Goal: Find specific page/section: Find specific page/section

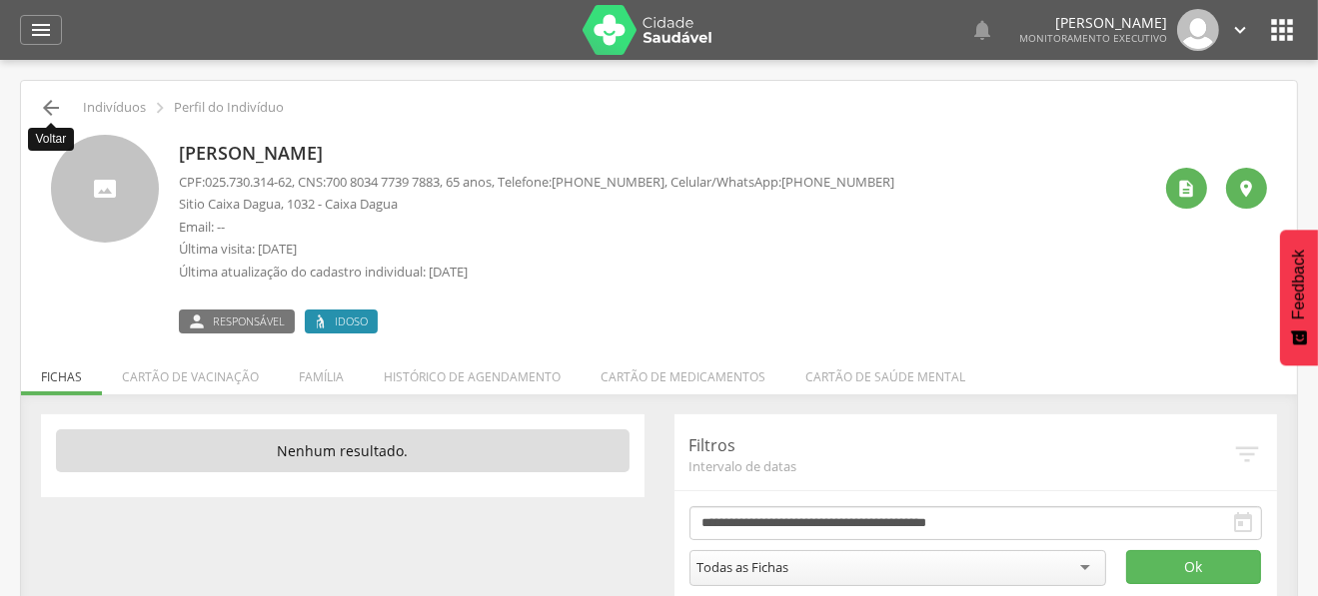
click at [49, 109] on icon "" at bounding box center [51, 108] width 24 height 24
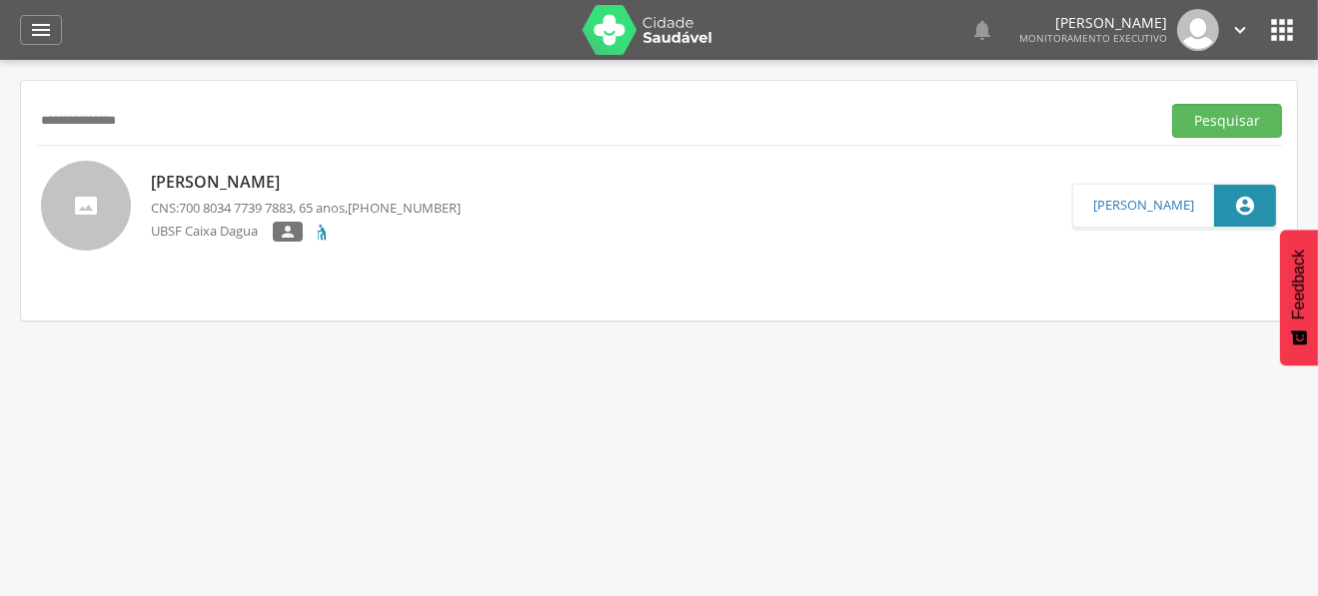
drag, startPoint x: 177, startPoint y: 122, endPoint x: 0, endPoint y: 150, distance: 179.0
click at [0, 150] on div " Supervisão  Distritos  Ubs Coordenador: - Queimadas / PB Intervalo de Tempo…" at bounding box center [659, 358] width 1318 height 596
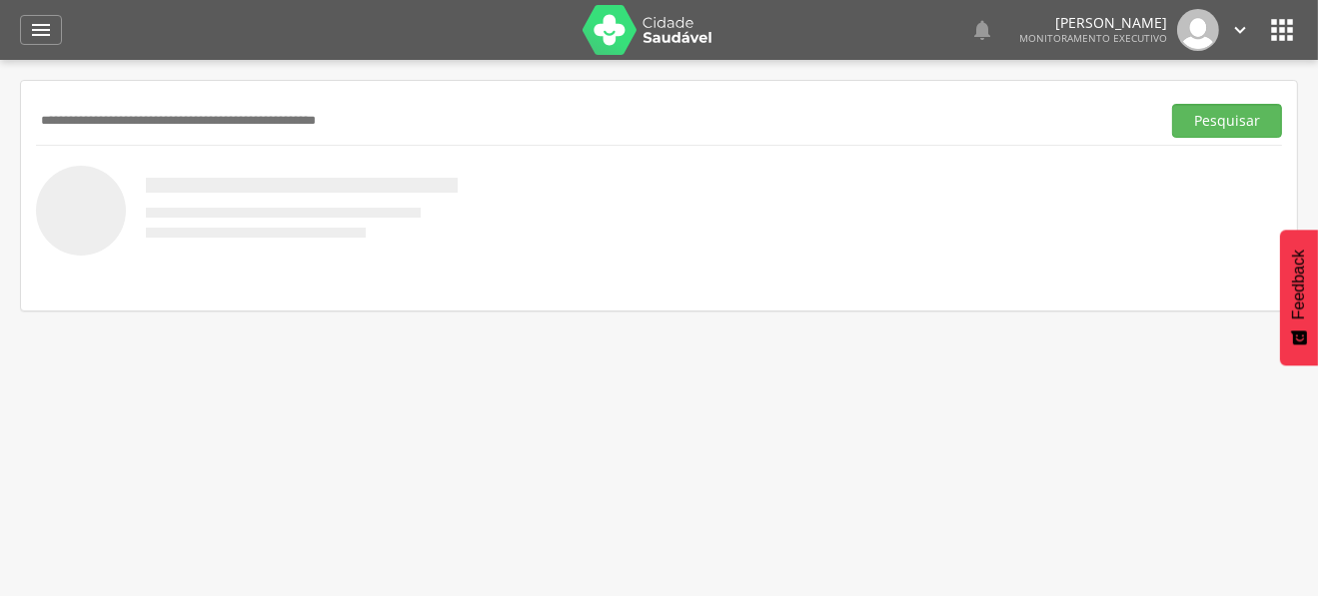
click at [109, 128] on input "text" at bounding box center [594, 121] width 1116 height 34
paste input "**********"
type input "**********"
click at [1172, 104] on button "Pesquisar" at bounding box center [1227, 121] width 110 height 34
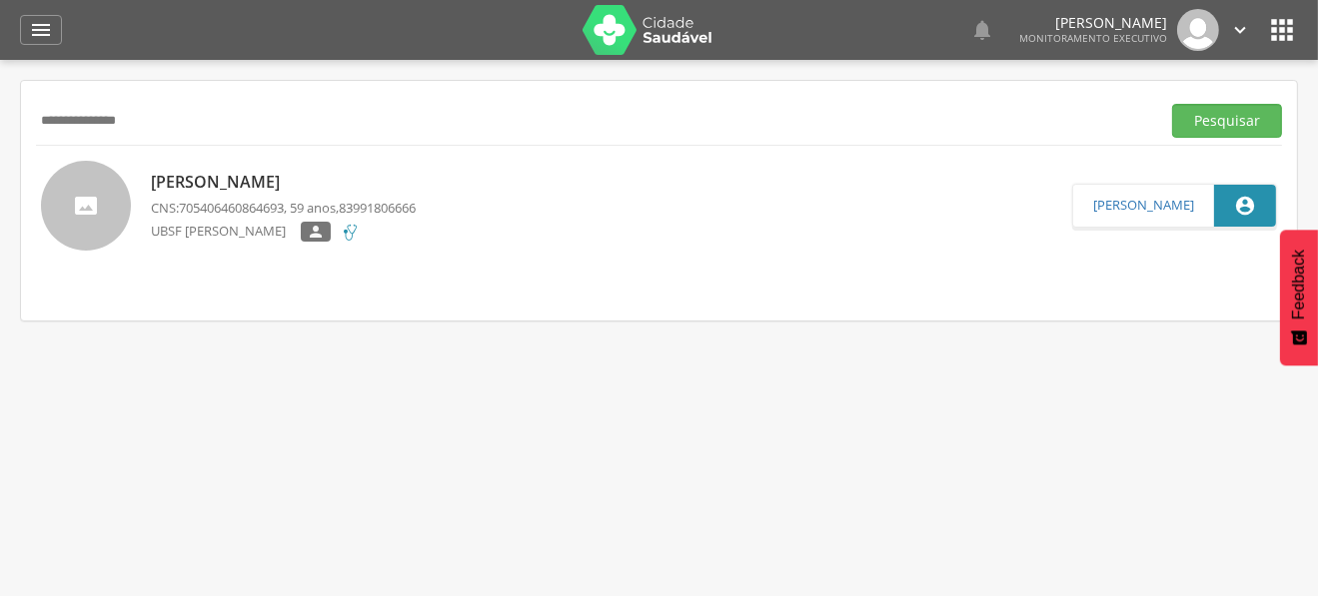
click at [270, 178] on p "[PERSON_NAME]" at bounding box center [283, 182] width 265 height 23
type input "**********"
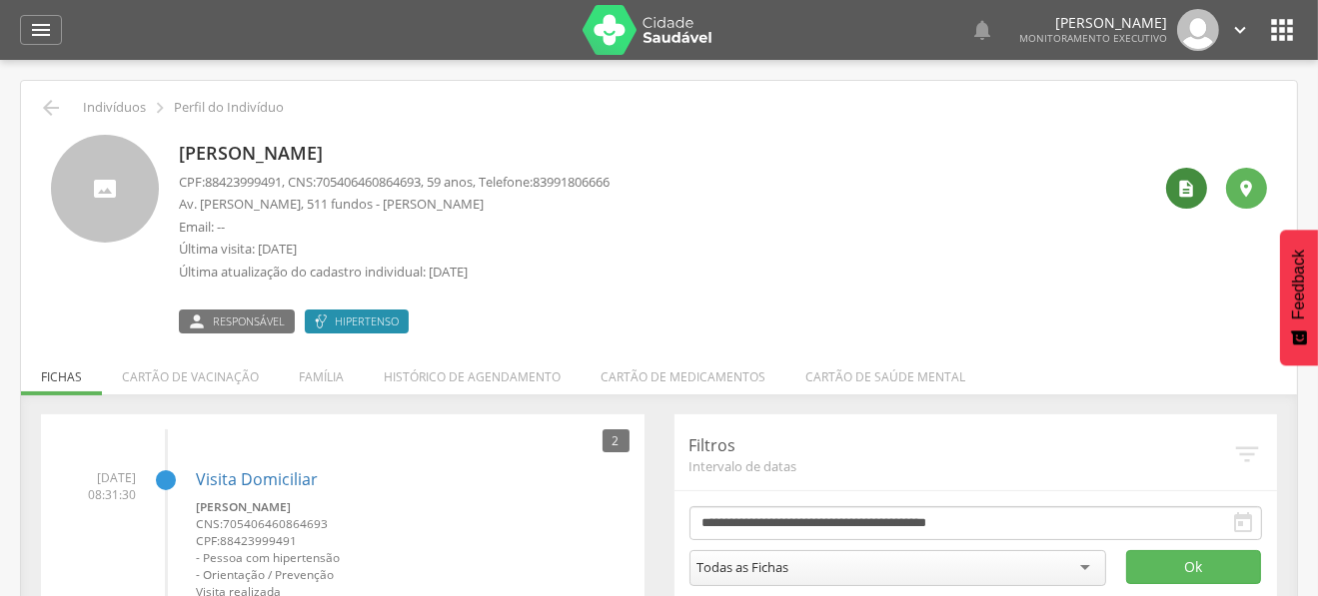
click at [1184, 180] on icon "" at bounding box center [1187, 189] width 20 height 20
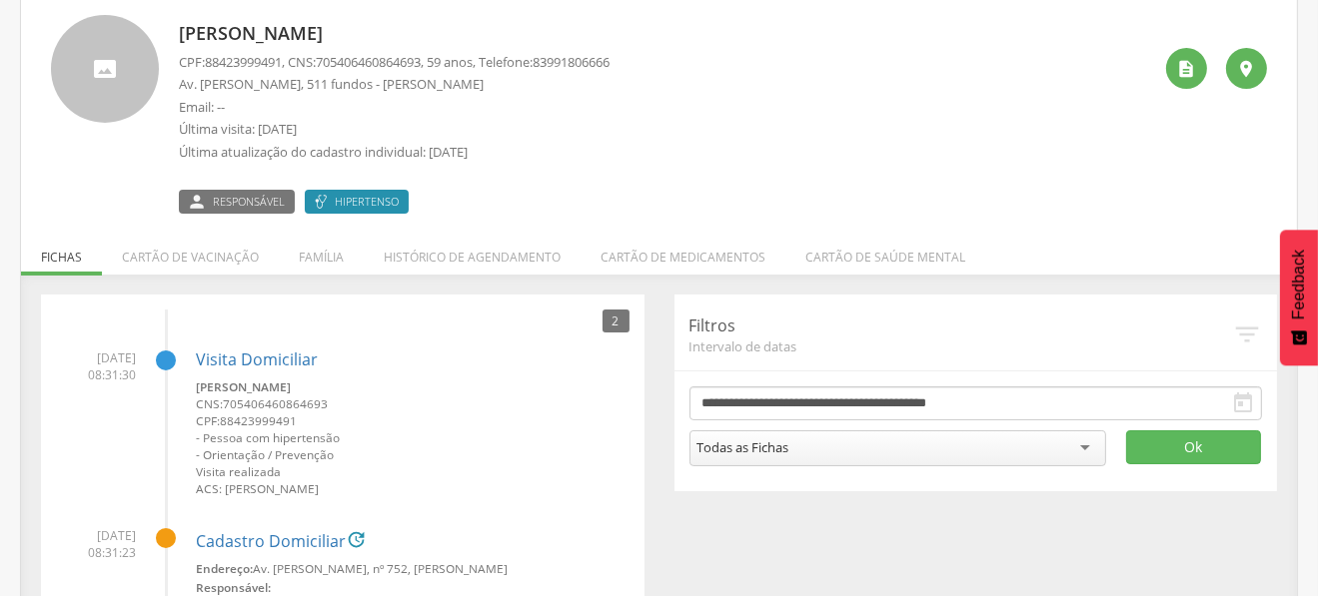
scroll to position [280, 0]
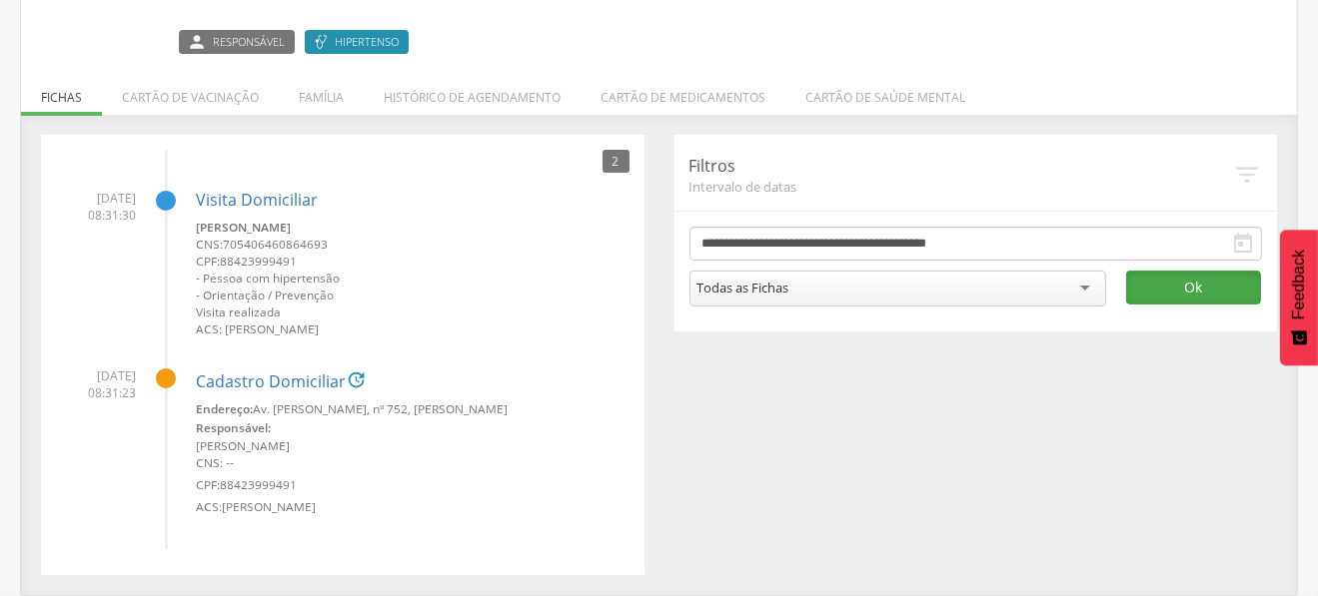
click at [1169, 284] on button "Ok" at bounding box center [1194, 288] width 136 height 34
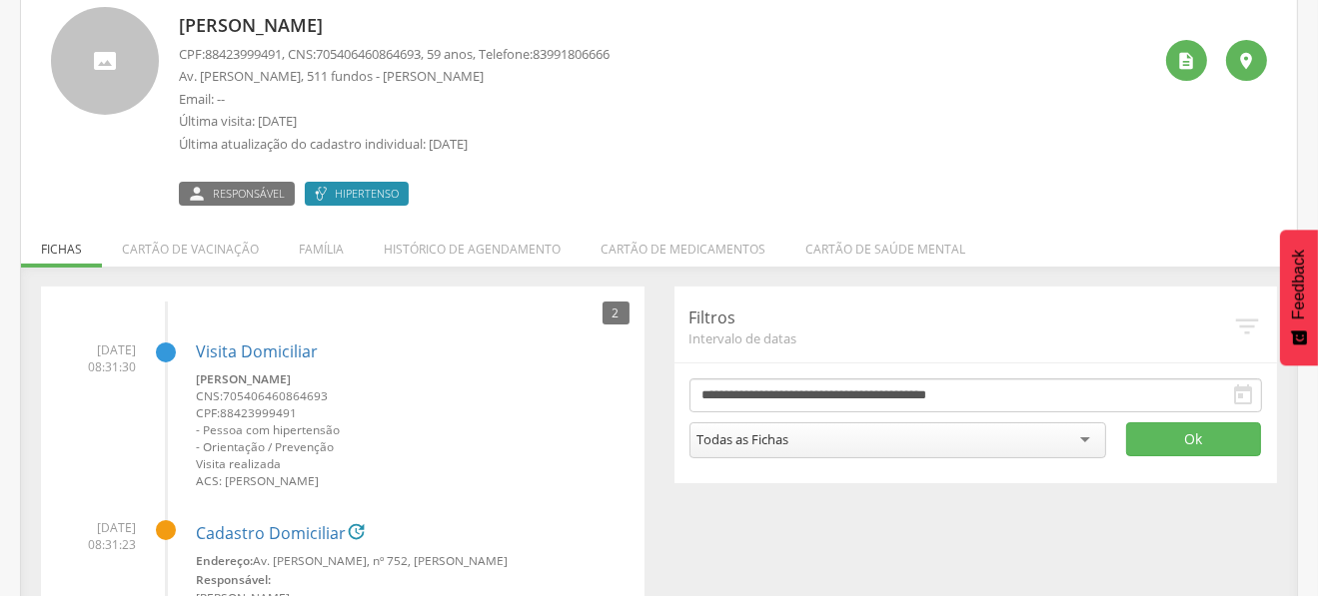
scroll to position [80, 0]
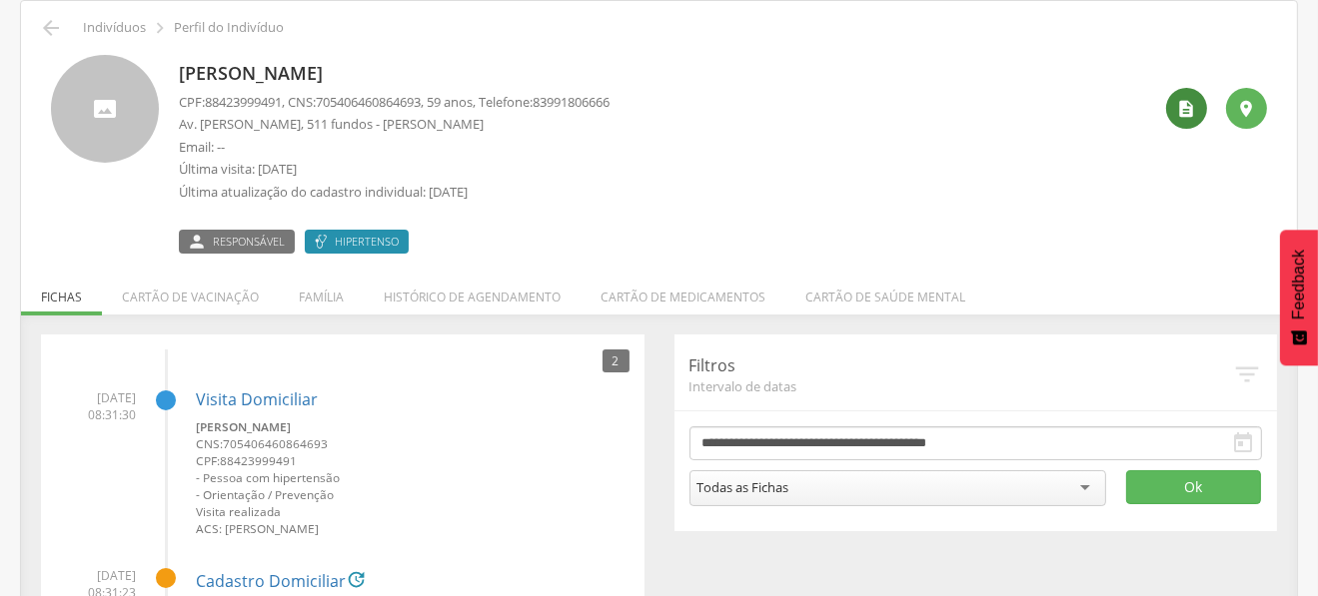
click at [1180, 100] on icon "" at bounding box center [1187, 109] width 20 height 20
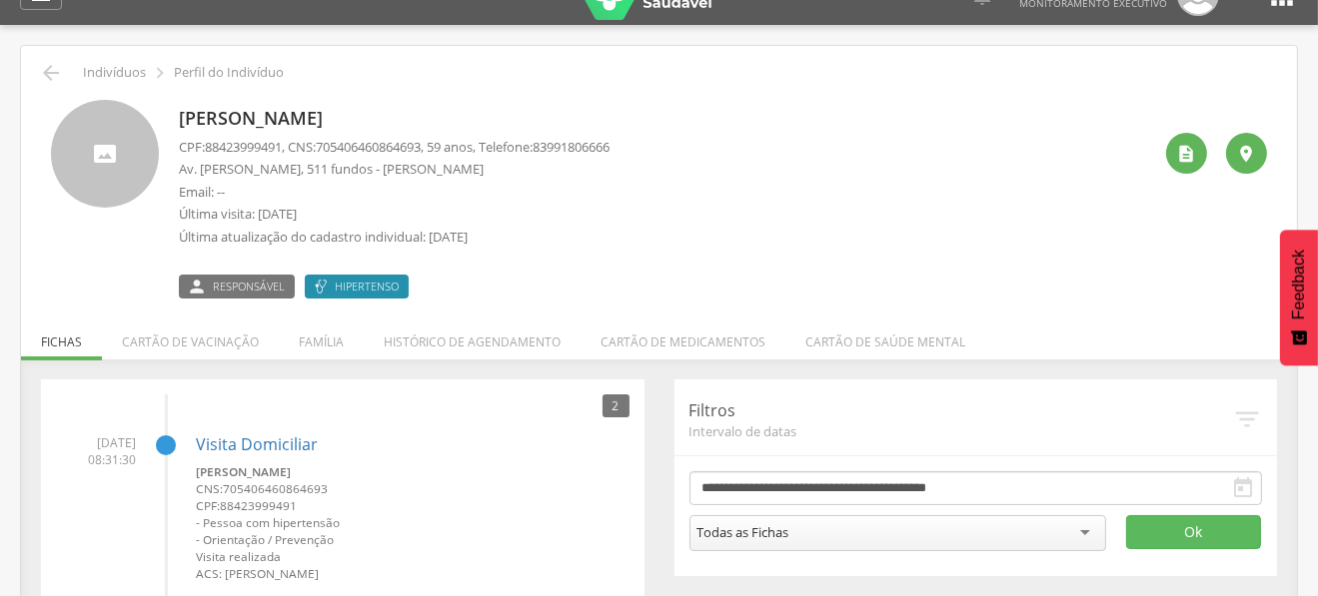
scroll to position [0, 0]
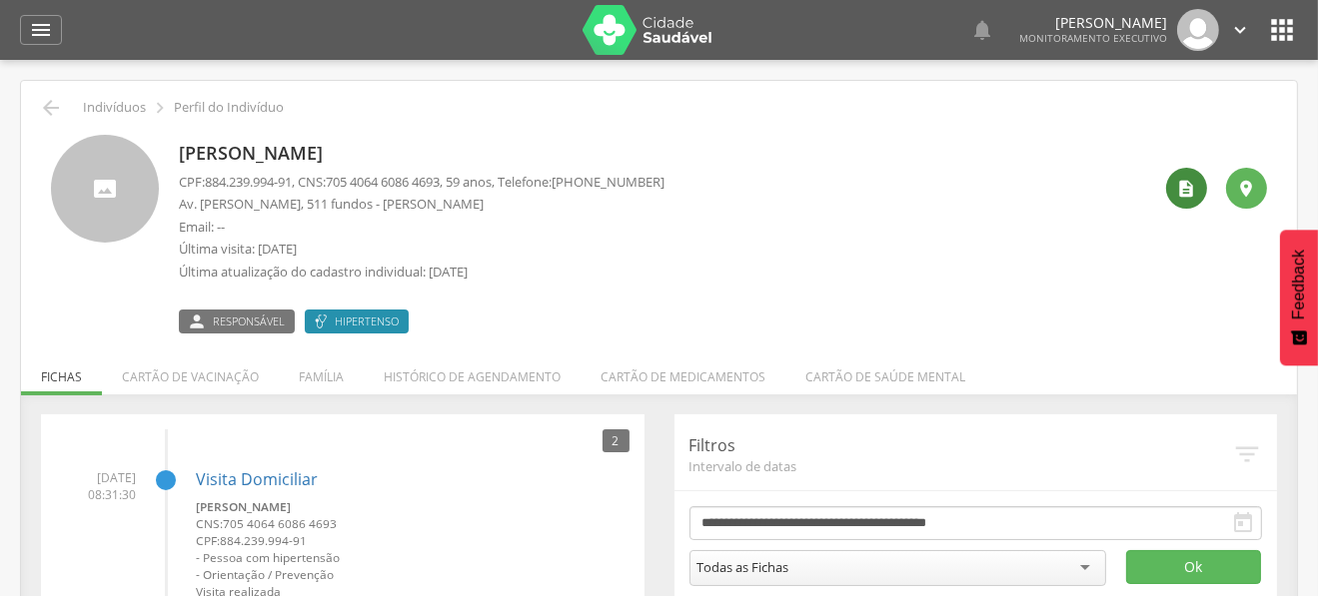
click at [1186, 186] on icon "" at bounding box center [1187, 189] width 20 height 20
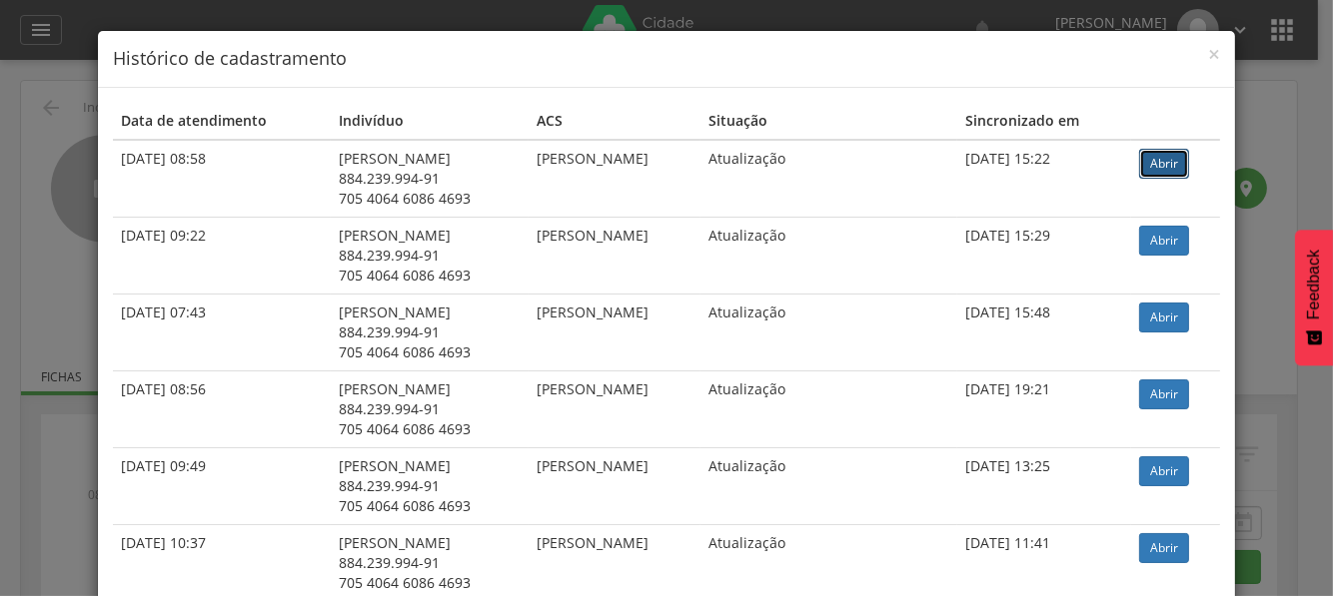
click at [1154, 159] on link "Abrir" at bounding box center [1164, 164] width 50 height 30
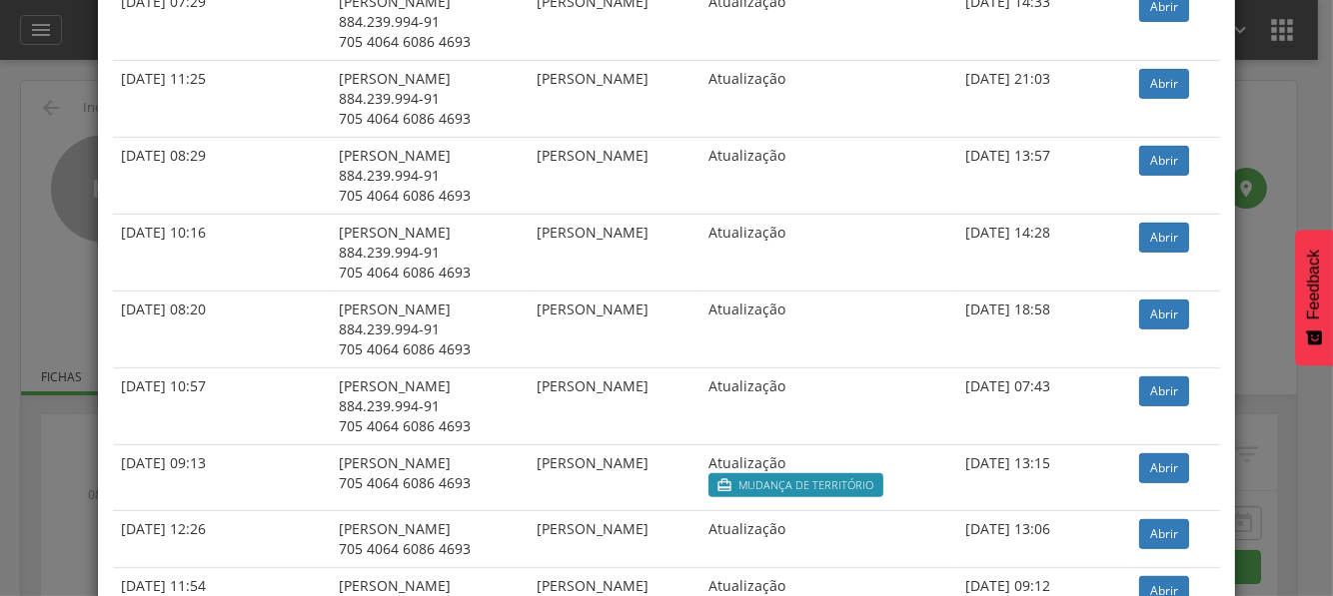
scroll to position [1129, 0]
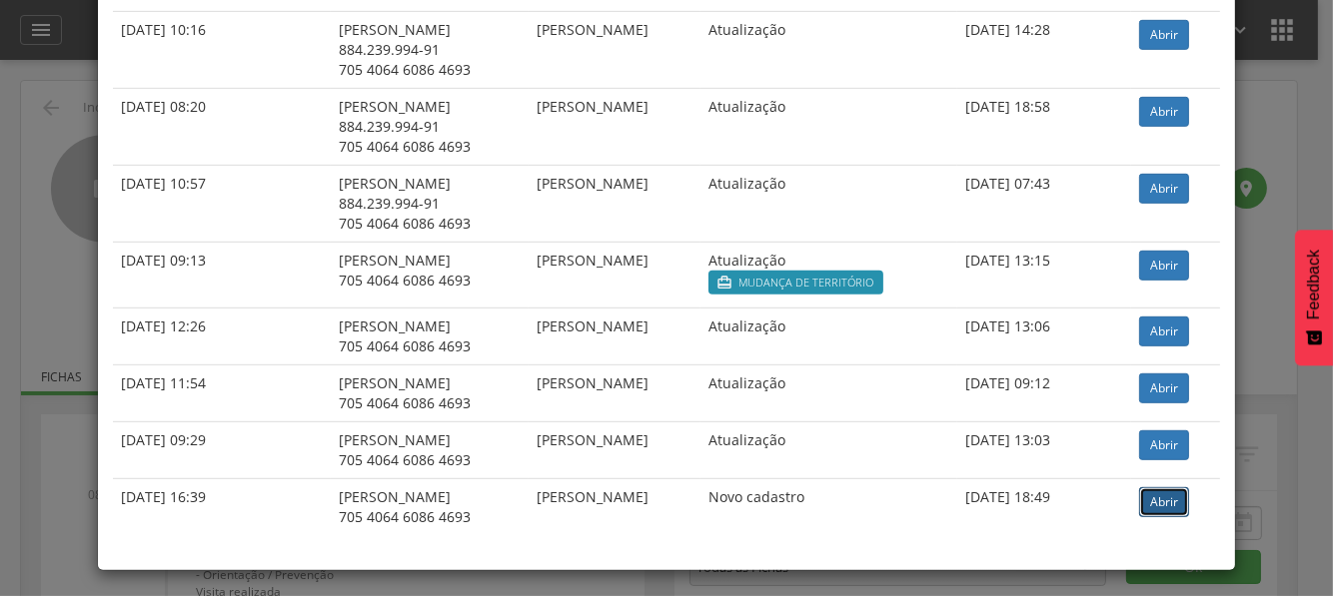
click at [1144, 501] on link "Abrir" at bounding box center [1164, 503] width 50 height 30
click at [1159, 437] on link "Abrir" at bounding box center [1164, 446] width 50 height 30
click at [1147, 263] on link "Abrir" at bounding box center [1164, 266] width 50 height 30
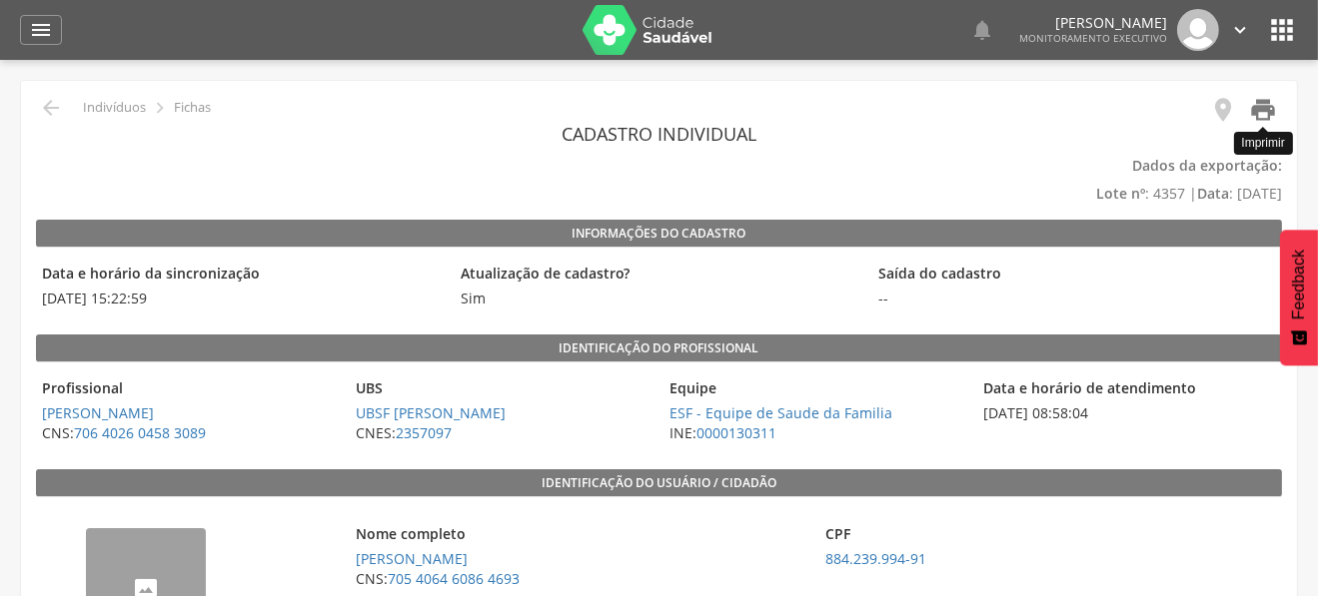
click at [1269, 113] on icon "" at bounding box center [1263, 110] width 28 height 28
click at [50, 108] on icon "" at bounding box center [51, 108] width 24 height 24
click at [45, 109] on icon "" at bounding box center [51, 108] width 24 height 24
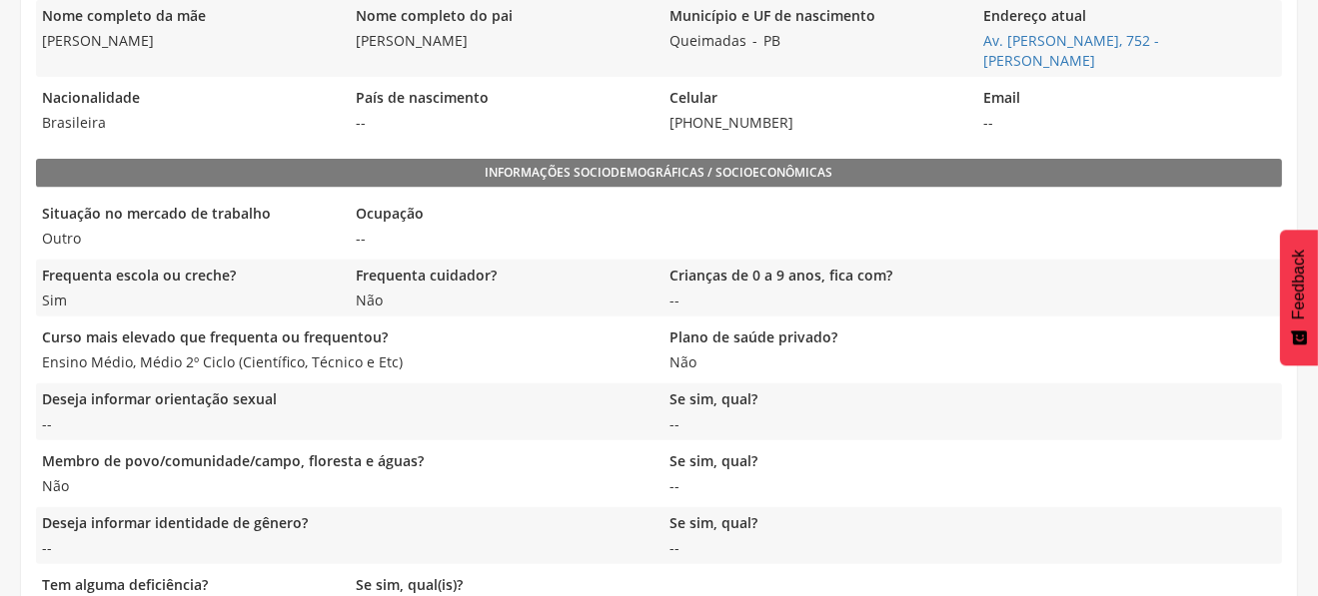
scroll to position [336, 0]
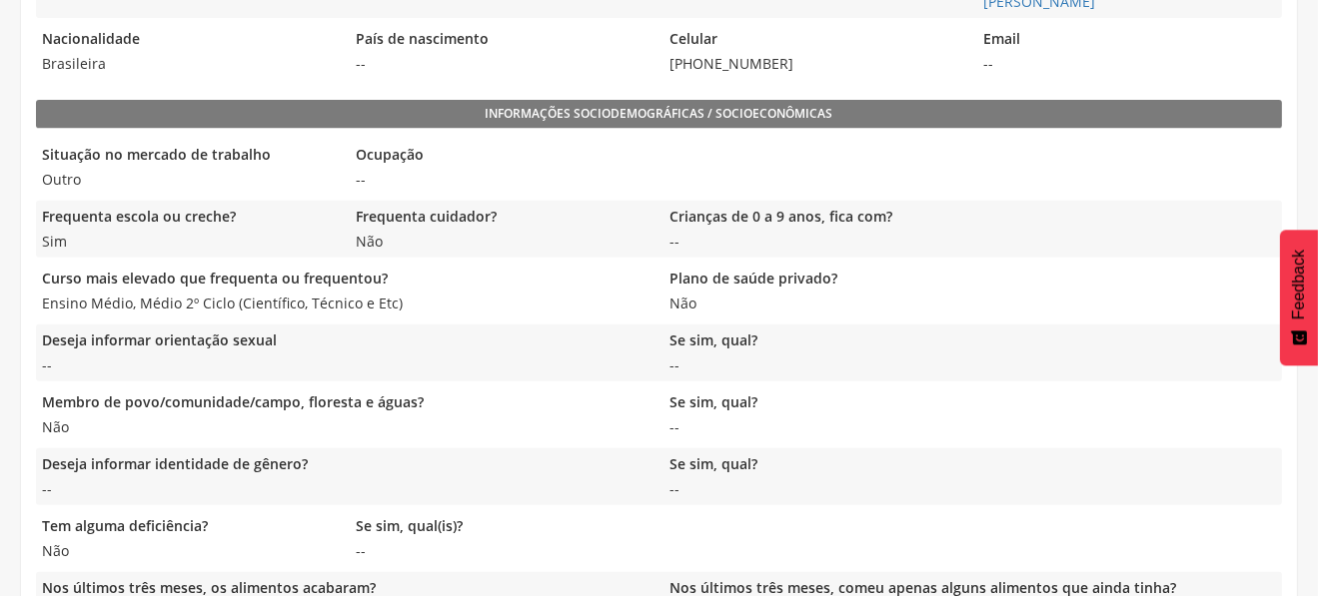
scroll to position [798, 0]
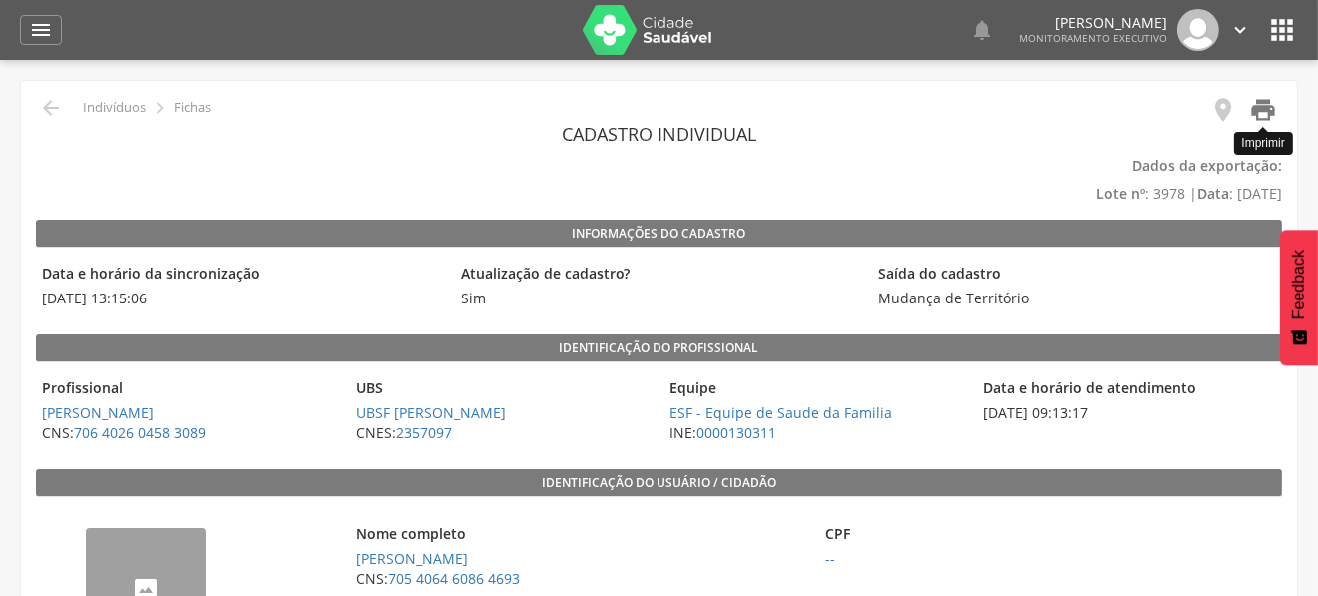
click at [1262, 104] on icon "" at bounding box center [1263, 110] width 28 height 28
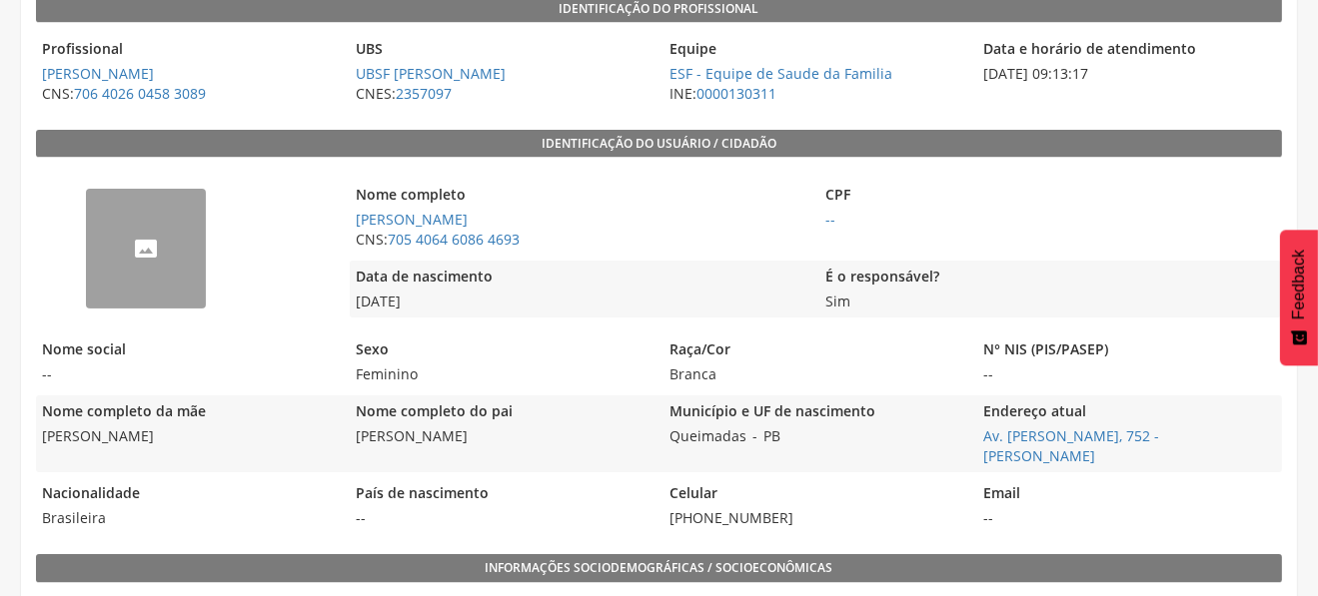
scroll to position [399, 0]
